Goal: Information Seeking & Learning: Learn about a topic

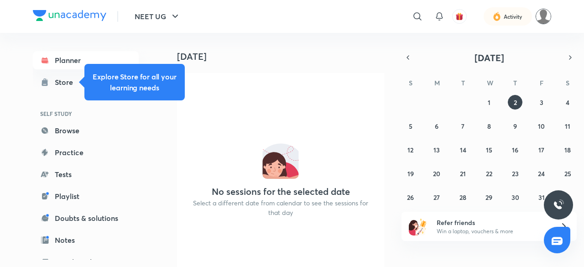
click at [546, 17] on img at bounding box center [543, 17] width 16 height 16
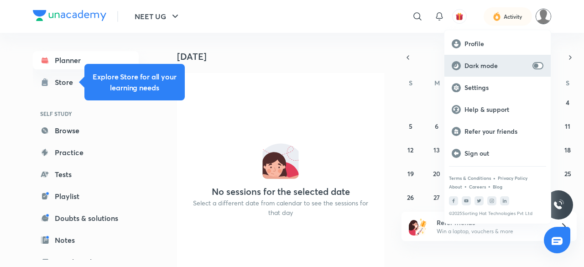
click at [519, 64] on p "Dark mode" at bounding box center [496, 66] width 64 height 8
checkbox input "true"
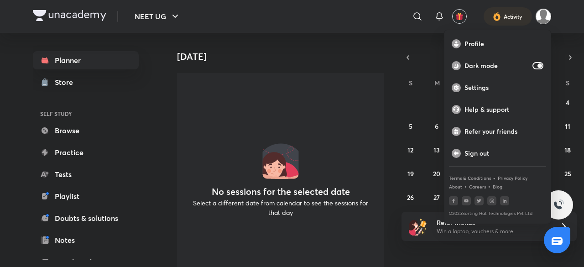
click at [545, 16] on div at bounding box center [292, 133] width 584 height 267
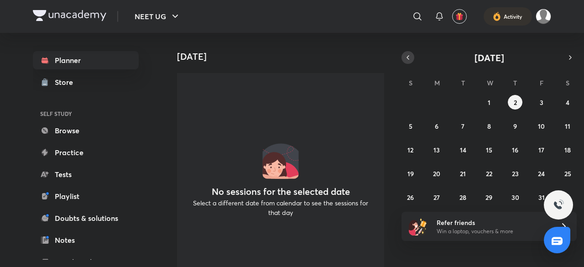
click at [405, 53] on icon "button" at bounding box center [407, 57] width 7 height 8
click at [514, 148] on abbr "18" at bounding box center [515, 149] width 6 height 9
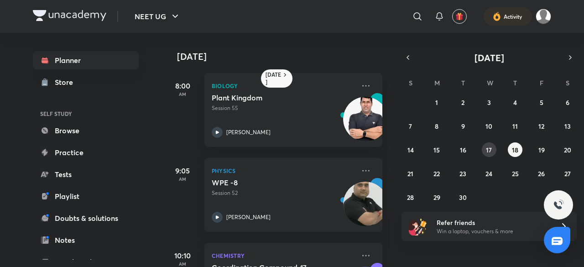
click at [488, 149] on abbr "17" at bounding box center [489, 149] width 6 height 9
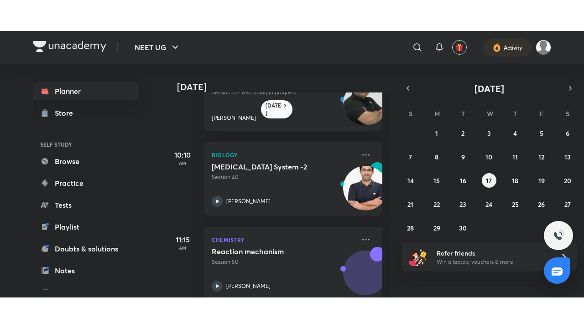
scroll to position [149, 0]
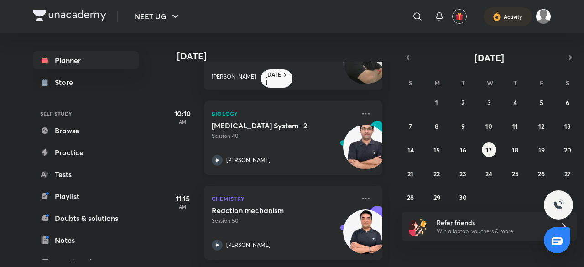
click at [215, 155] on icon at bounding box center [217, 160] width 11 height 11
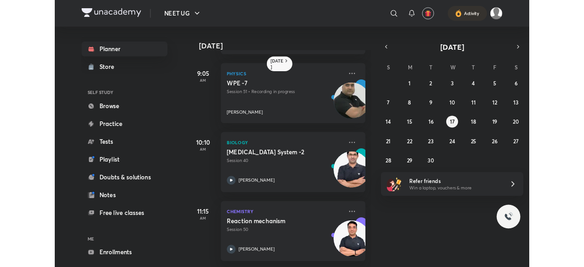
scroll to position [87, 0]
